Goal: Transaction & Acquisition: Book appointment/travel/reservation

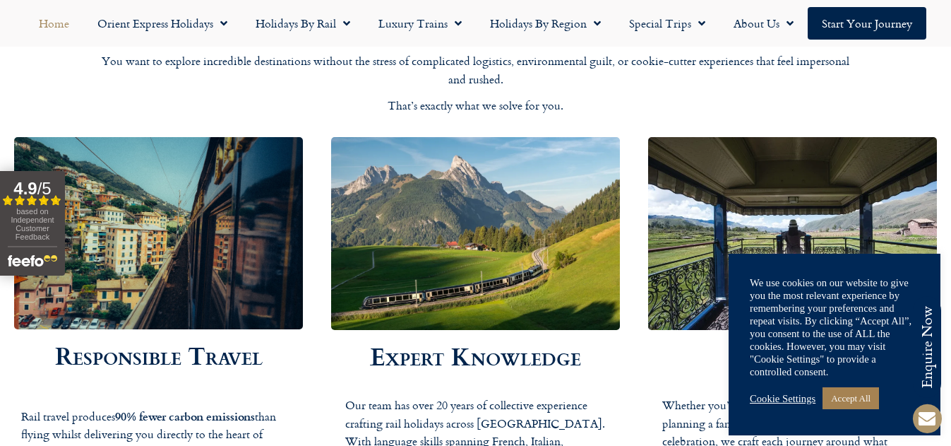
scroll to position [2288, 0]
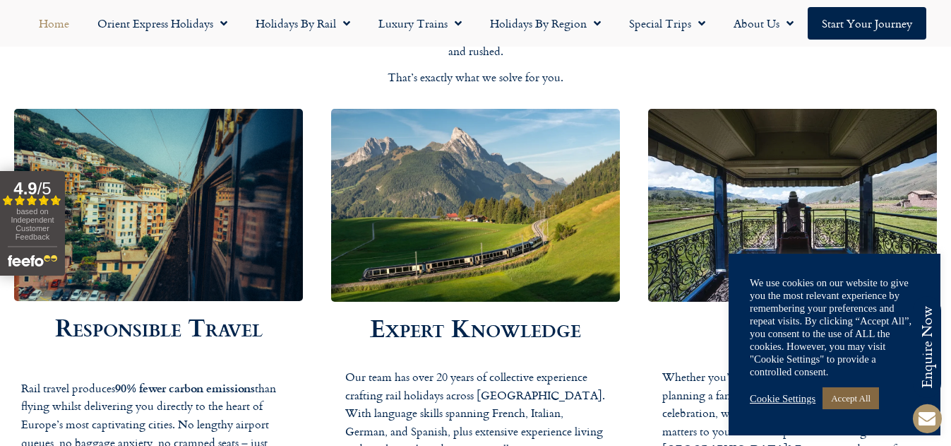
click at [852, 398] on link "Accept All" at bounding box center [851, 398] width 56 height 22
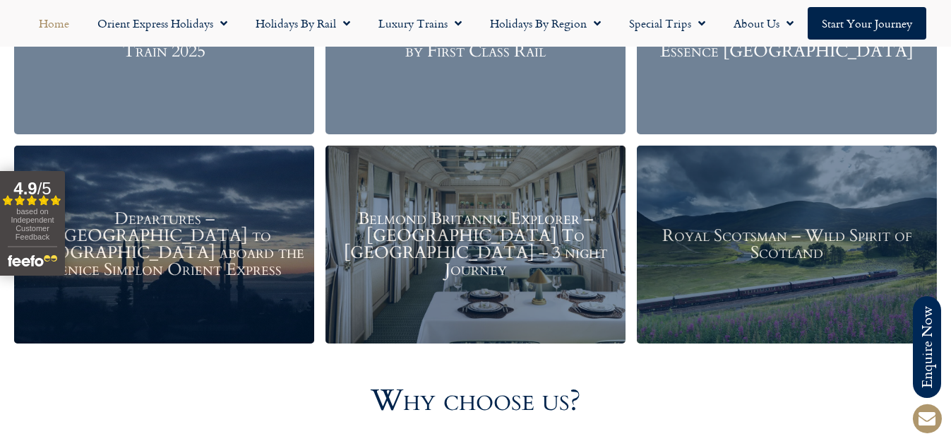
scroll to position [1814, 0]
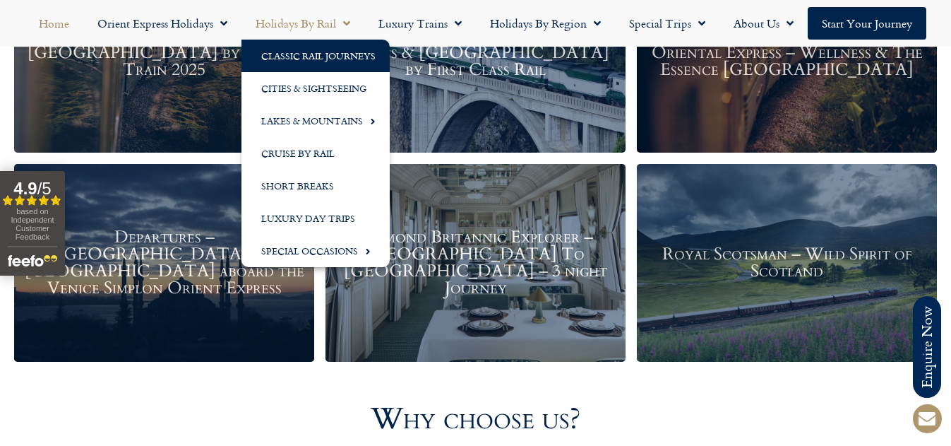
click at [347, 52] on link "Classic Rail Journeys" at bounding box center [316, 56] width 148 height 32
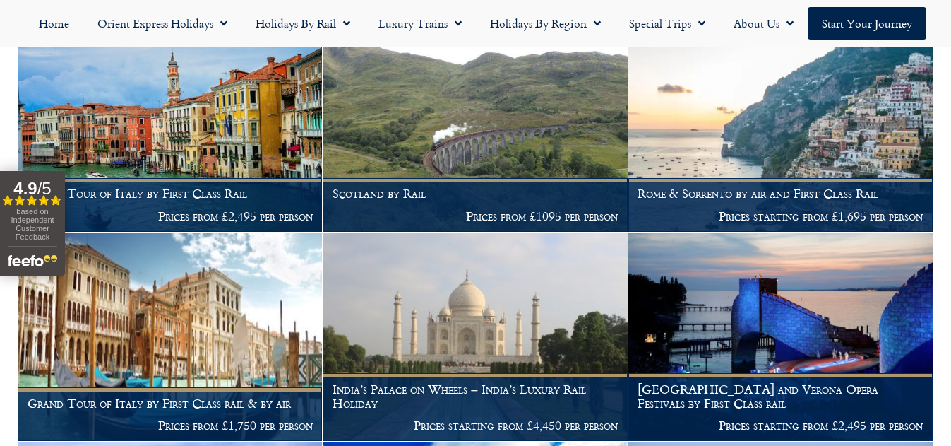
scroll to position [960, 0]
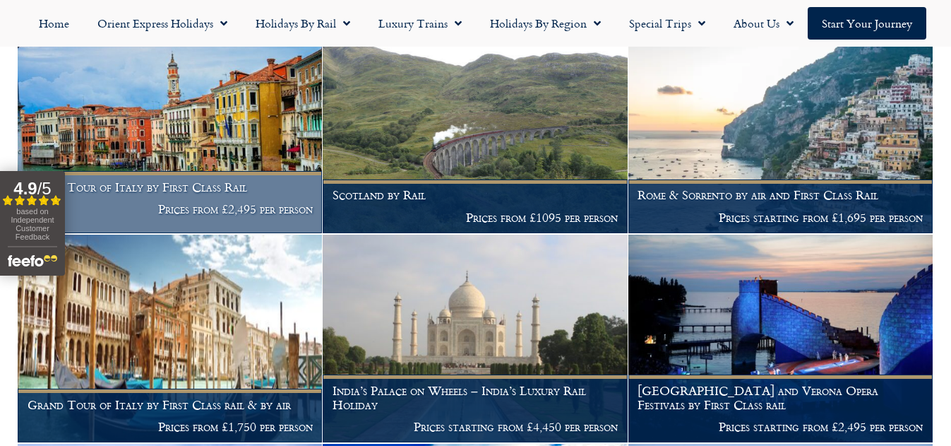
click at [198, 157] on img at bounding box center [170, 129] width 304 height 208
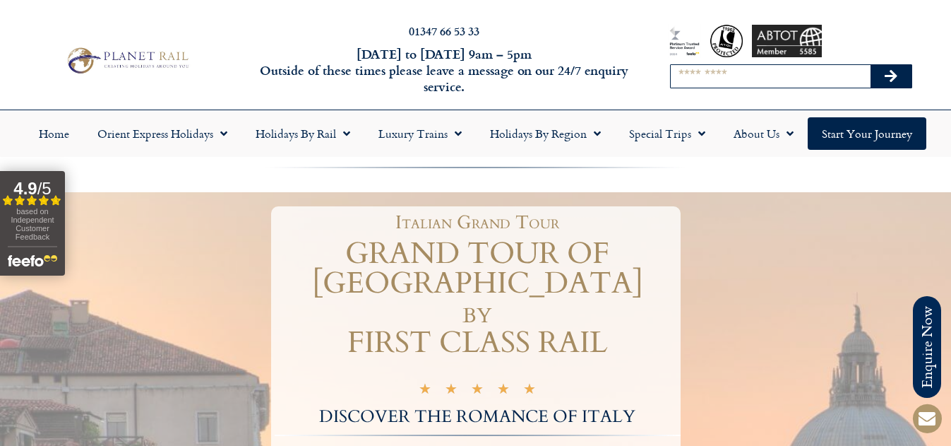
click at [682, 76] on input "Search" at bounding box center [771, 76] width 200 height 23
type input "******"
click at [888, 73] on icon "Search" at bounding box center [891, 76] width 13 height 14
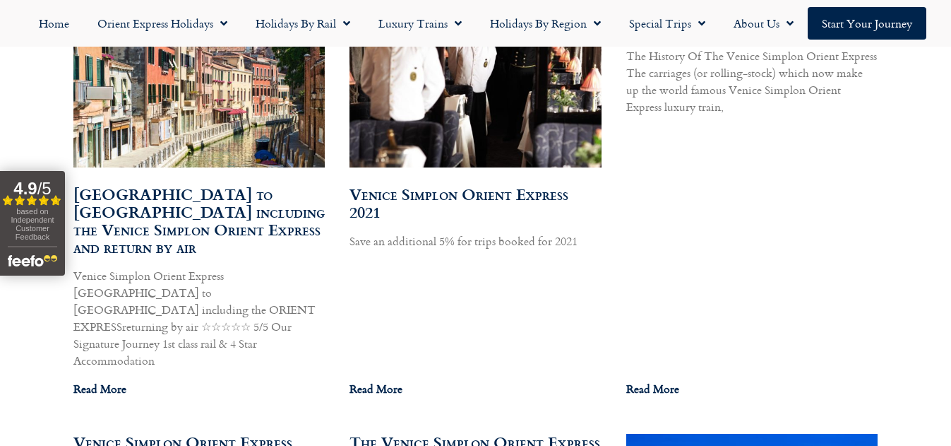
scroll to position [6762, 0]
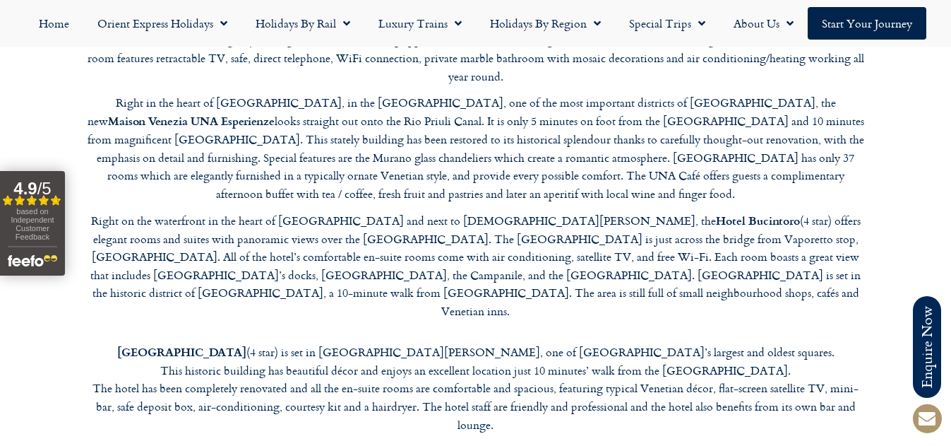
scroll to position [3983, 0]
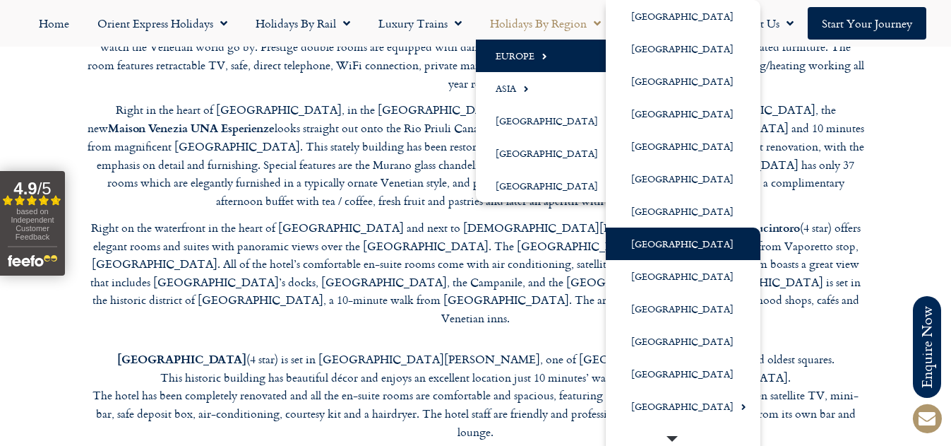
click at [634, 238] on link "[GEOGRAPHIC_DATA]" at bounding box center [683, 243] width 155 height 32
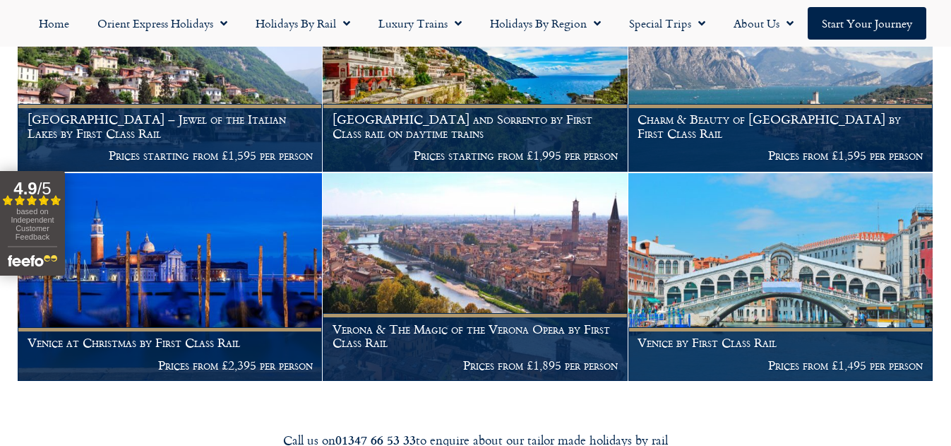
scroll to position [2169, 0]
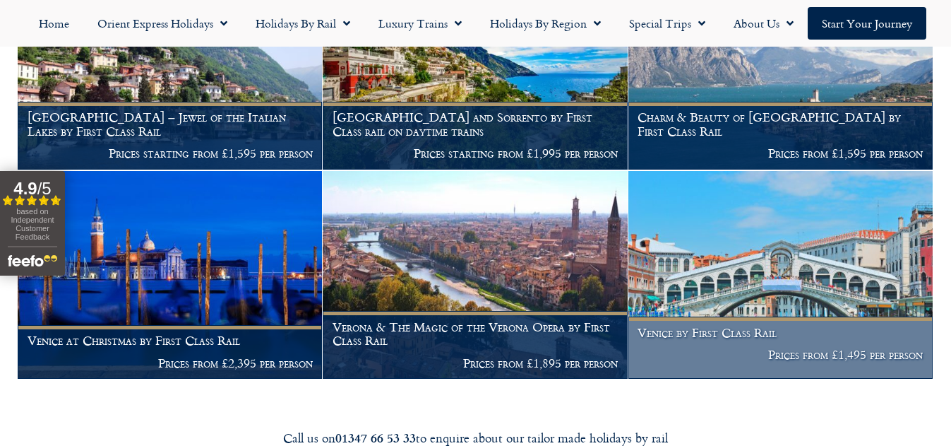
click at [744, 340] on h1 "Venice by First Class Rail" at bounding box center [780, 333] width 285 height 14
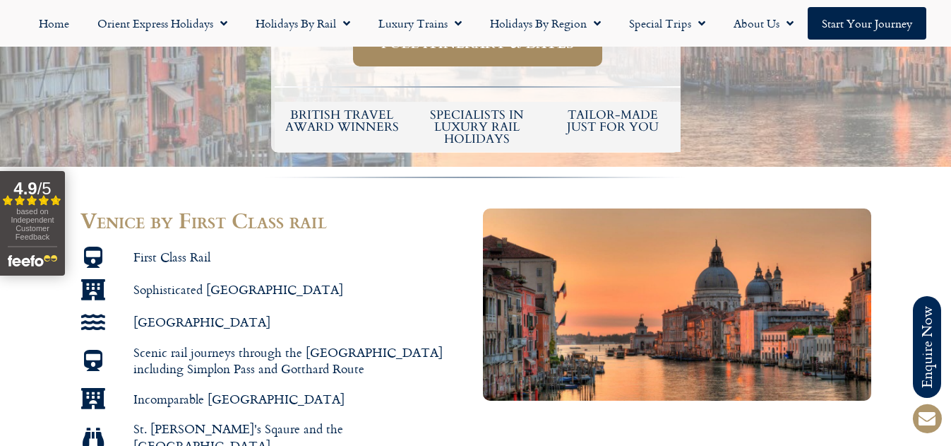
scroll to position [621, 0]
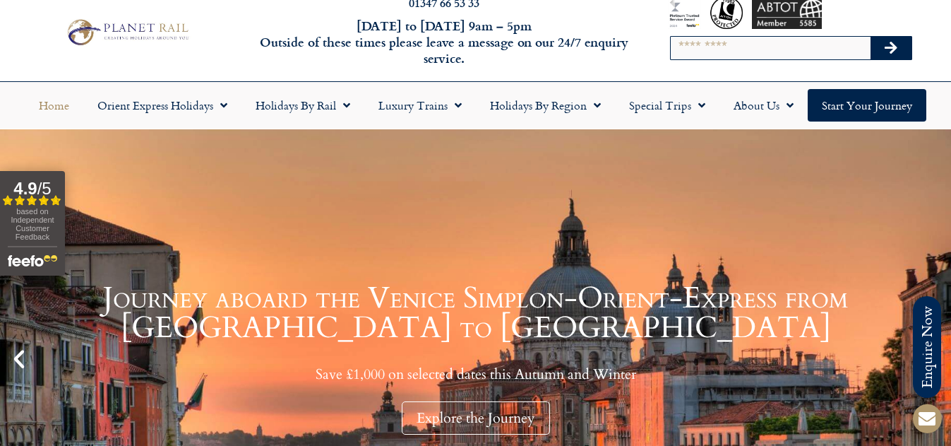
click at [22, 352] on icon "Previous slide" at bounding box center [19, 359] width 24 height 24
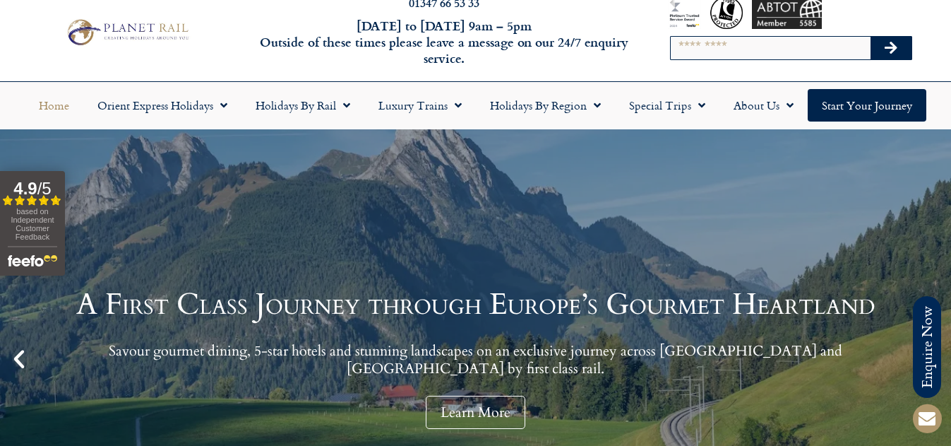
click at [331, 299] on h1 "A First Class Journey through Europe’s Gourmet Heartland" at bounding box center [475, 305] width 881 height 30
click at [489, 407] on link "Learn More" at bounding box center [476, 411] width 100 height 33
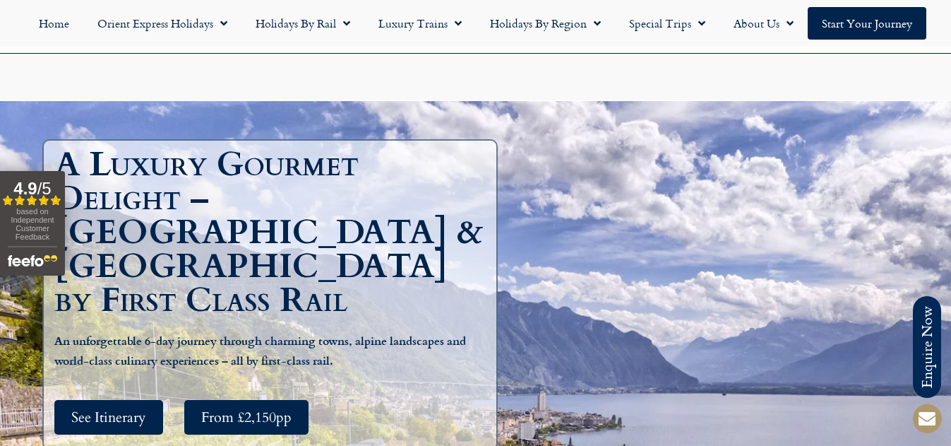
scroll to position [311, 0]
